Goal: Information Seeking & Learning: Learn about a topic

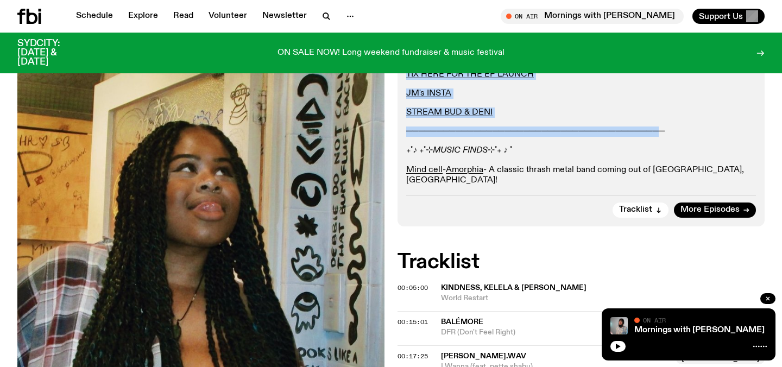
scroll to position [476, 0]
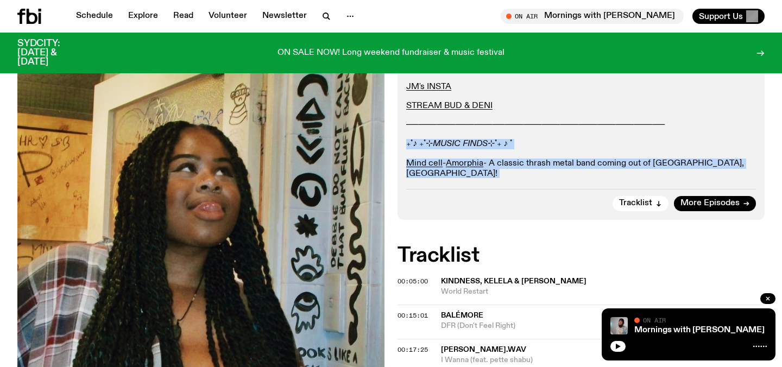
drag, startPoint x: 666, startPoint y: 168, endPoint x: 405, endPoint y: 132, distance: 263.7
copy div "₊˚♪ ₊˚⊹ MUSIC FINDS ⊹˚₊ ♪ ˚ Mind cell - Amorphia - A classic thrash metal band …"
click at [96, 18] on link "Schedule" at bounding box center [95, 16] width 50 height 15
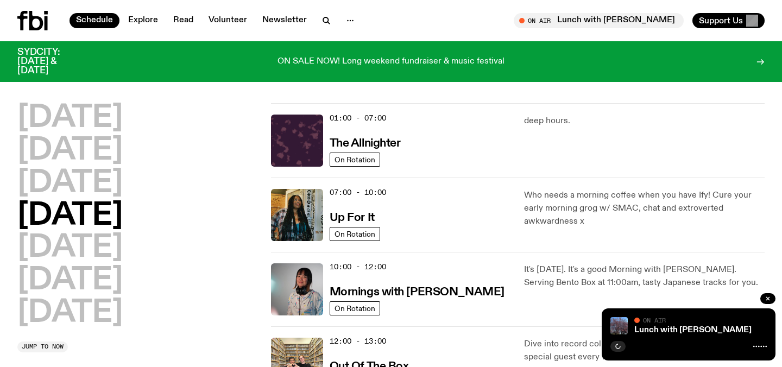
click at [301, 229] on img at bounding box center [297, 215] width 52 height 52
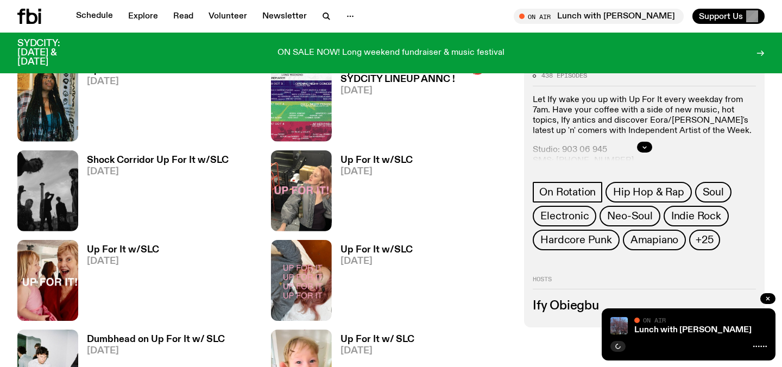
scroll to position [475, 0]
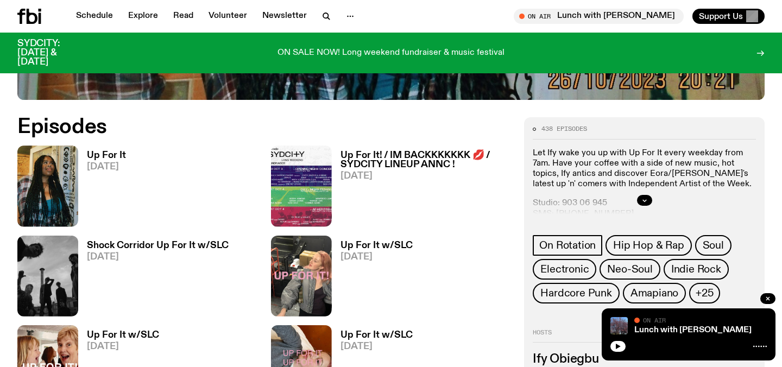
click at [108, 151] on h3 "Up For It" at bounding box center [106, 155] width 39 height 9
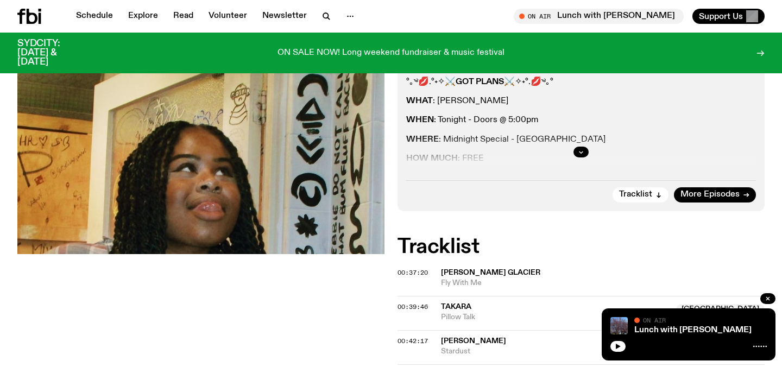
scroll to position [237, 0]
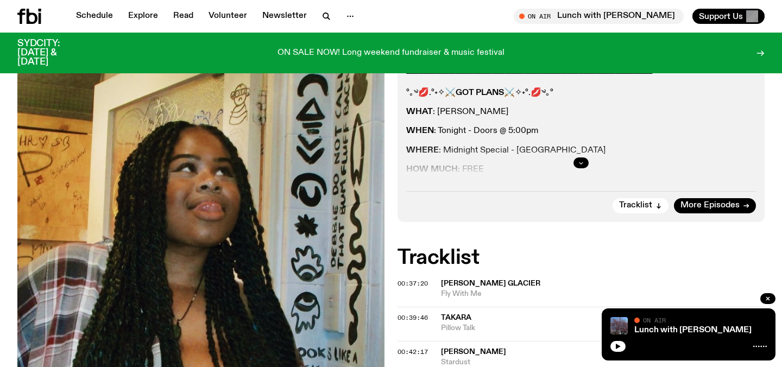
click at [579, 160] on icon "button" at bounding box center [581, 163] width 7 height 7
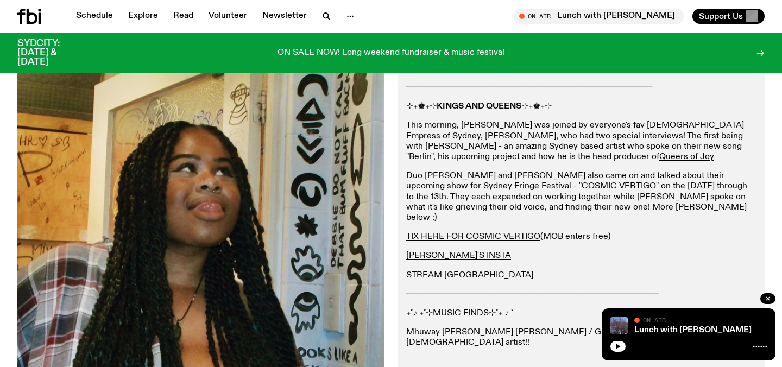
scroll to position [342, 0]
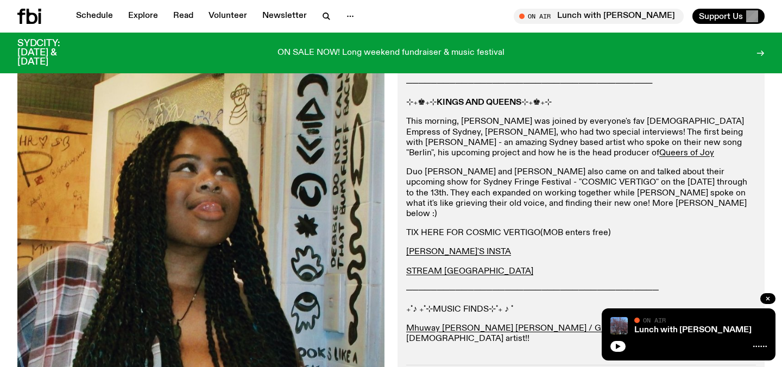
click at [478, 229] on link "TIX HERE FOR COSMIC VERTIGO" at bounding box center [473, 233] width 134 height 9
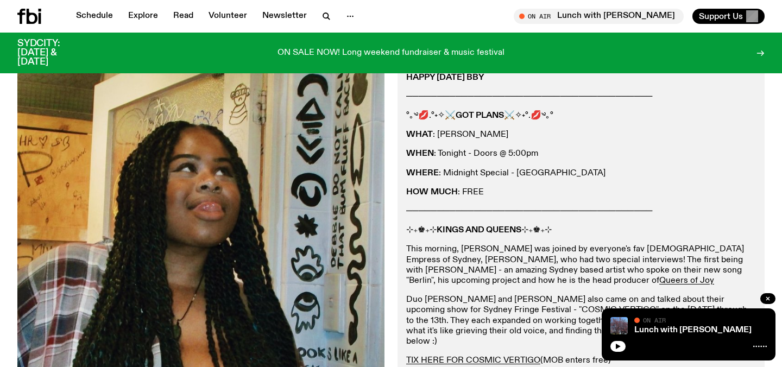
scroll to position [179, 0]
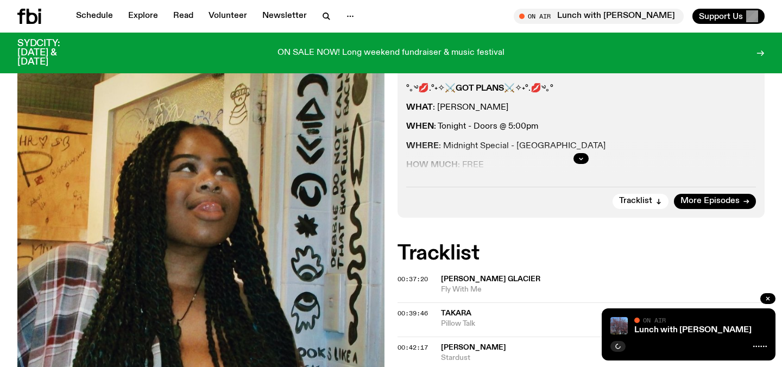
scroll to position [213, 0]
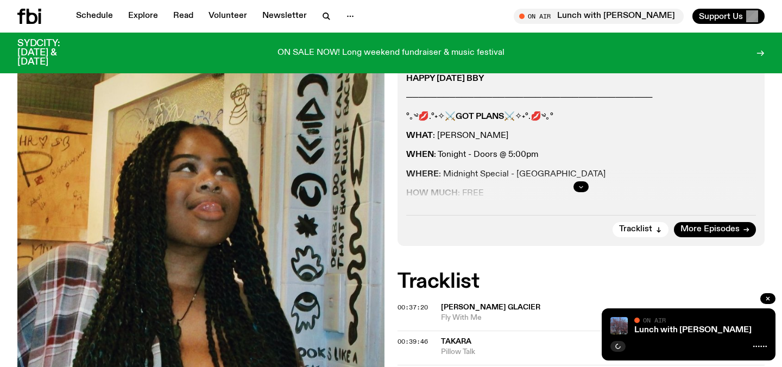
click at [582, 186] on icon "button" at bounding box center [581, 187] width 4 height 2
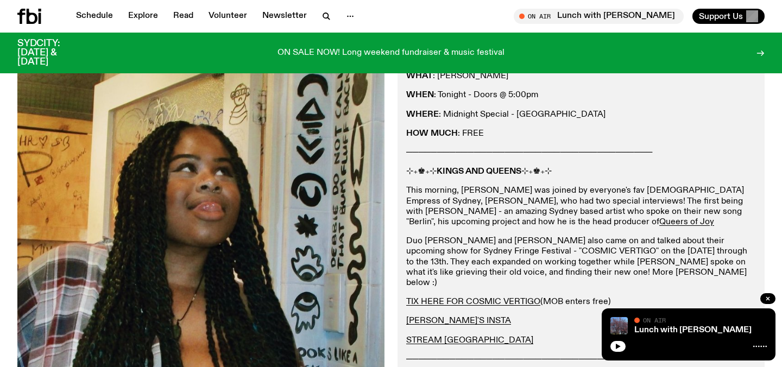
scroll to position [191, 0]
